Goal: Manage account settings

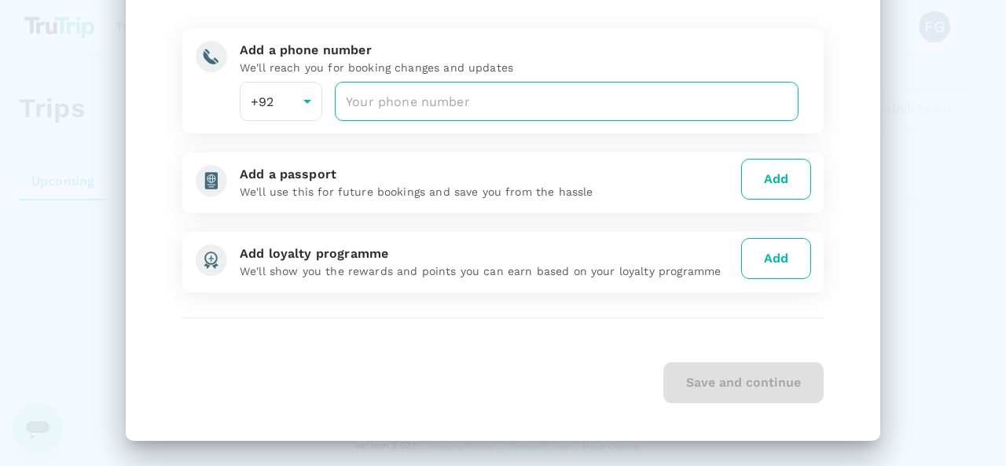
scroll to position [59, 0]
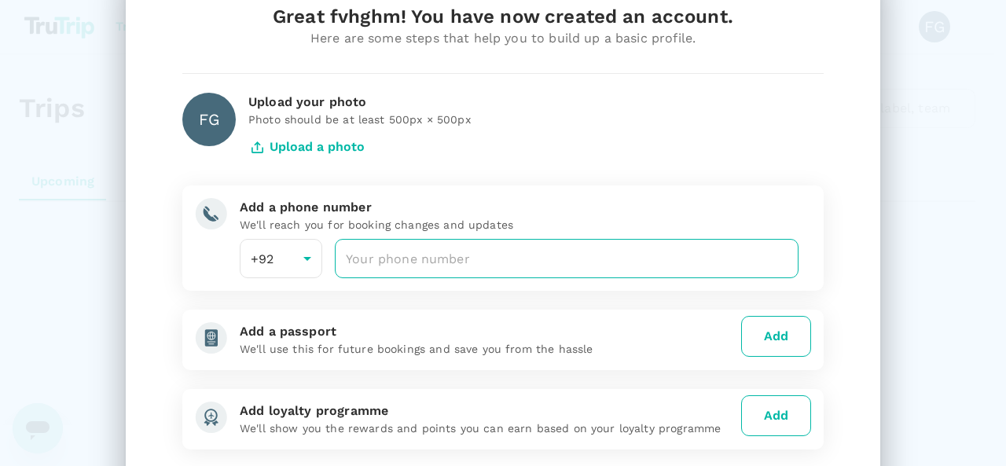
drag, startPoint x: 419, startPoint y: 247, endPoint x: 428, endPoint y: 253, distance: 10.7
click at [418, 247] on input "number" at bounding box center [567, 258] width 464 height 39
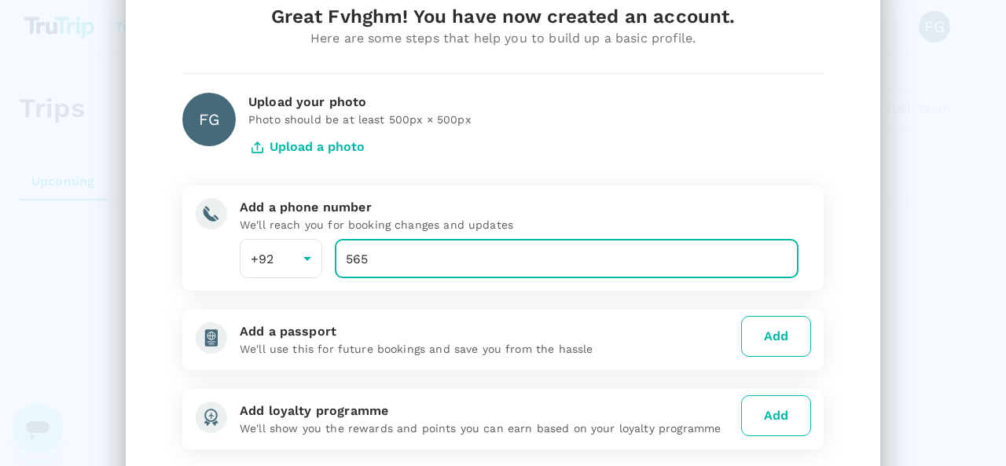
type input "5656"
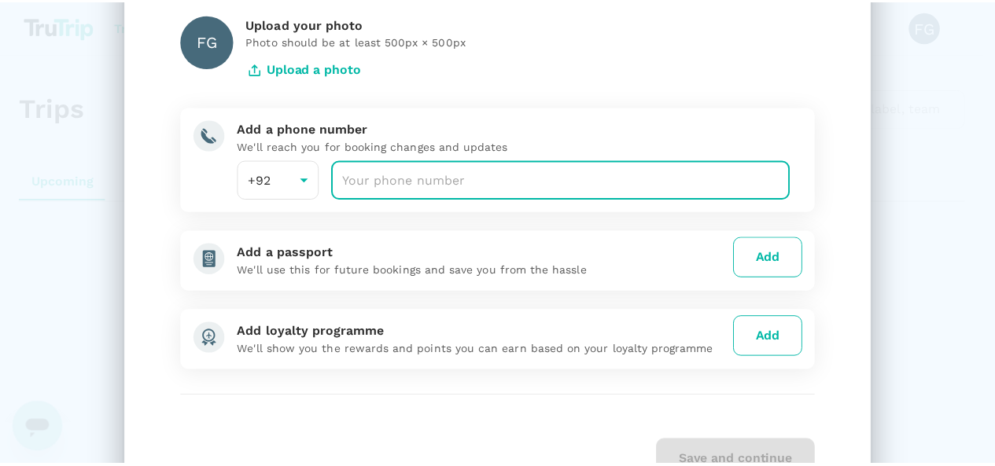
scroll to position [216, 0]
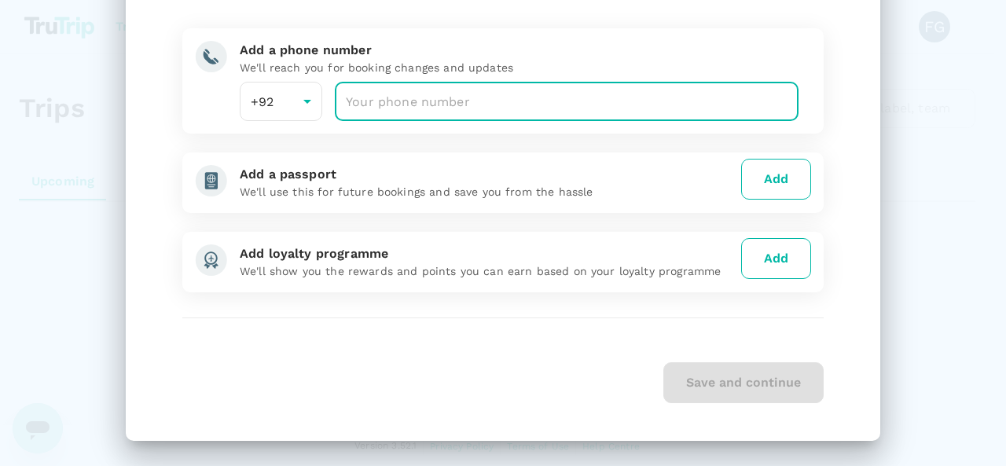
click at [775, 377] on div "Save and continue" at bounding box center [503, 382] width 642 height 41
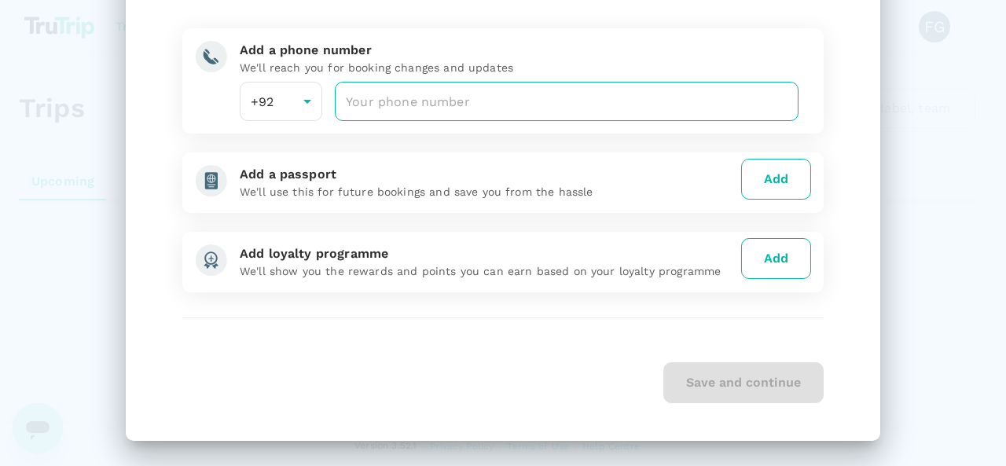
click at [381, 102] on input "number" at bounding box center [567, 101] width 464 height 39
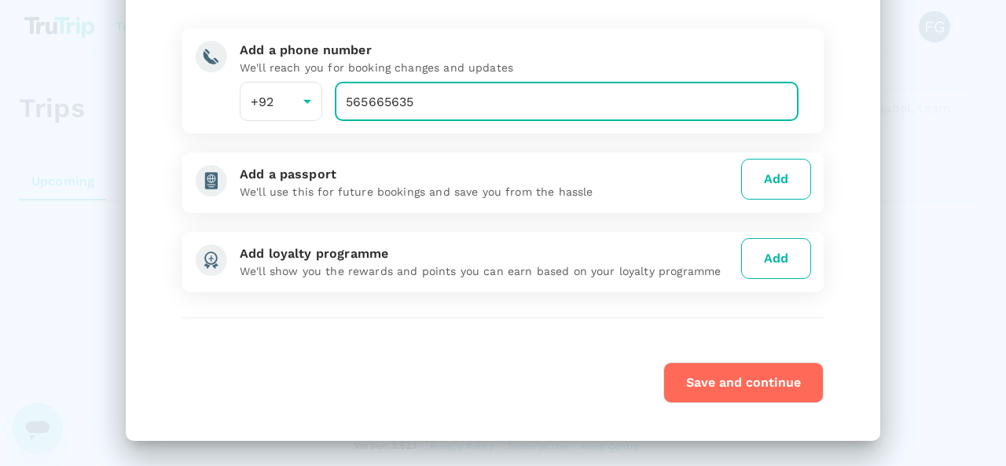
type input "565665635"
click at [686, 383] on button "Save and continue" at bounding box center [744, 382] width 160 height 41
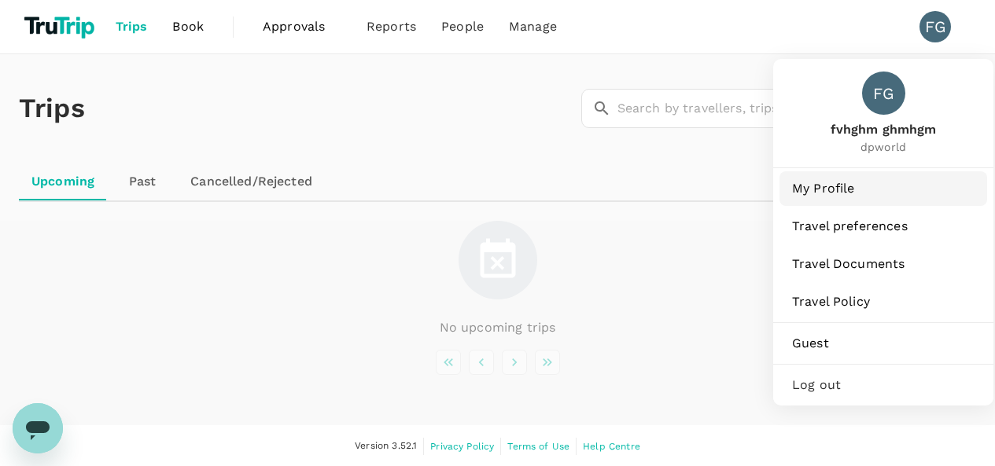
click at [856, 186] on span "My Profile" at bounding box center [883, 188] width 182 height 19
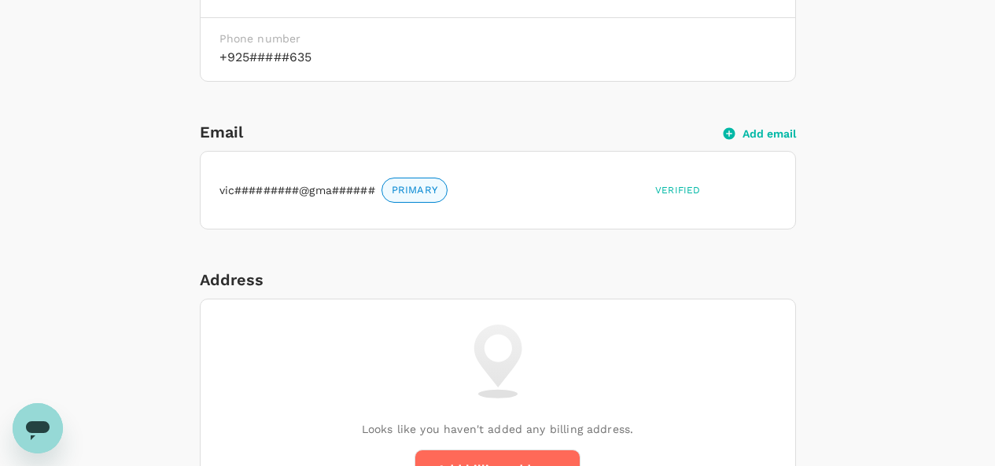
scroll to position [472, 0]
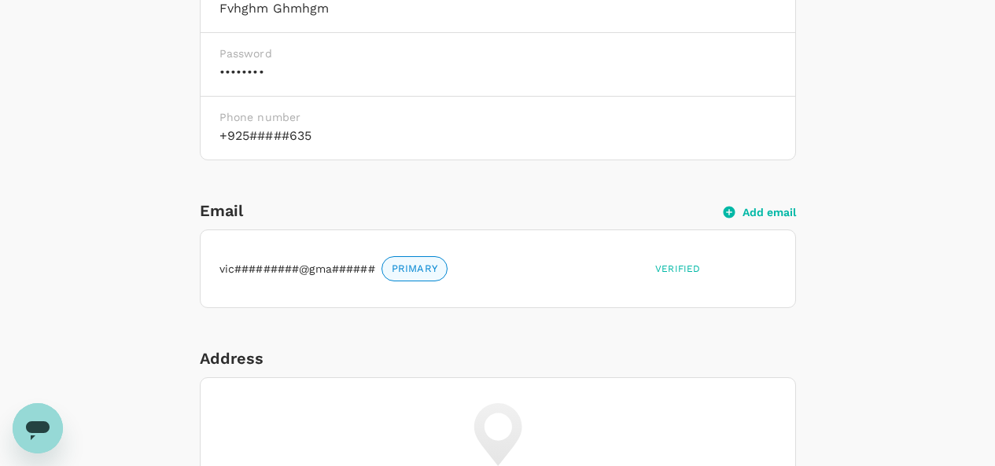
click at [764, 215] on button "Add email" at bounding box center [759, 212] width 72 height 14
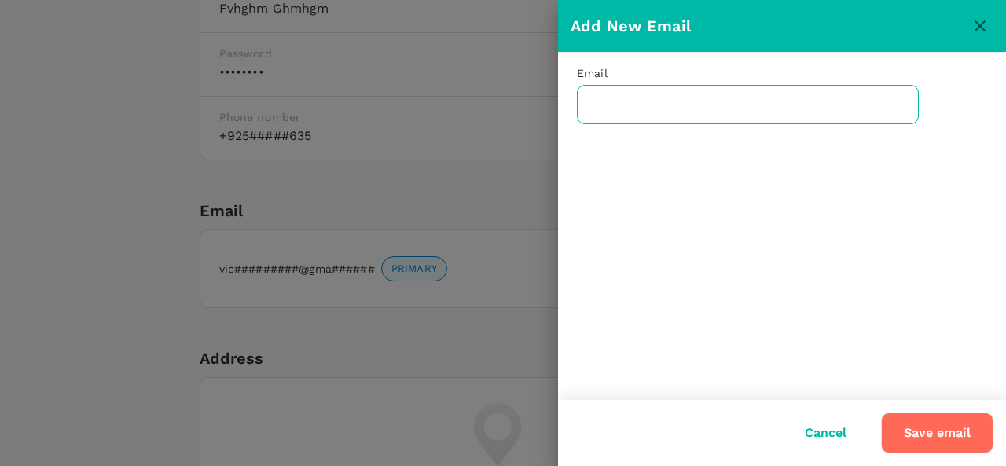
click at [684, 117] on input "text" at bounding box center [748, 104] width 342 height 39
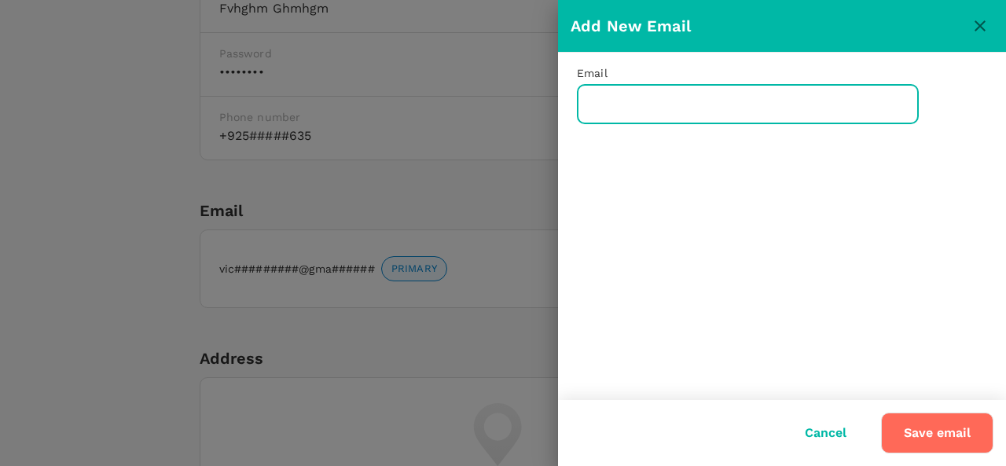
drag, startPoint x: 987, startPoint y: 21, endPoint x: 980, endPoint y: 26, distance: 8.5
click at [987, 21] on icon "close" at bounding box center [980, 26] width 19 height 19
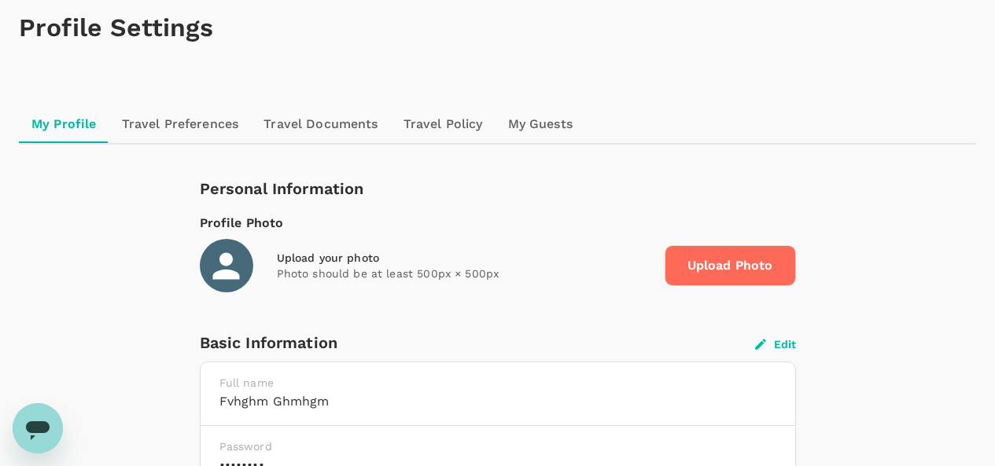
scroll to position [0, 0]
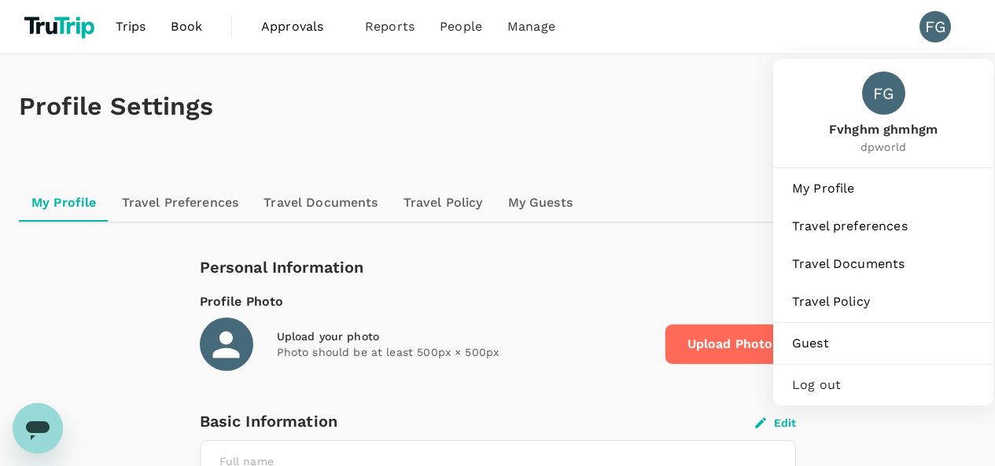
click at [847, 386] on span "Log out" at bounding box center [883, 385] width 182 height 19
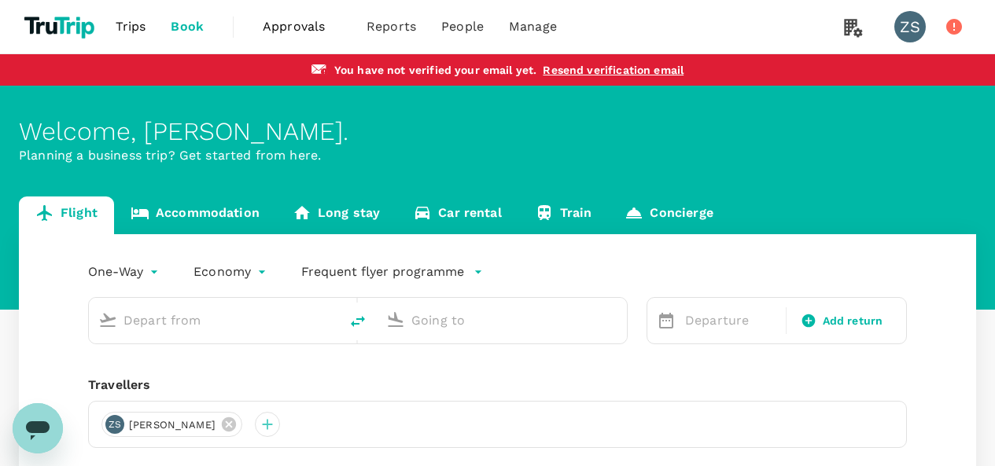
scroll to position [79, 0]
